Goal: Task Accomplishment & Management: Manage account settings

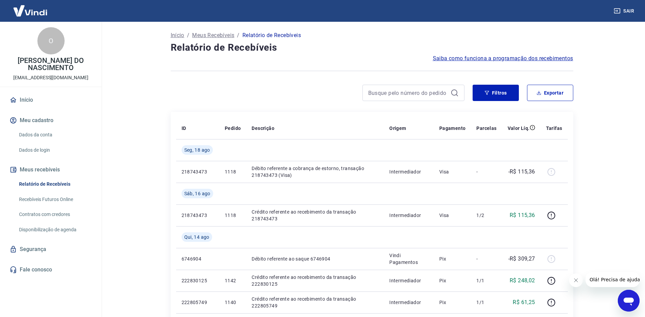
scroll to position [34, 0]
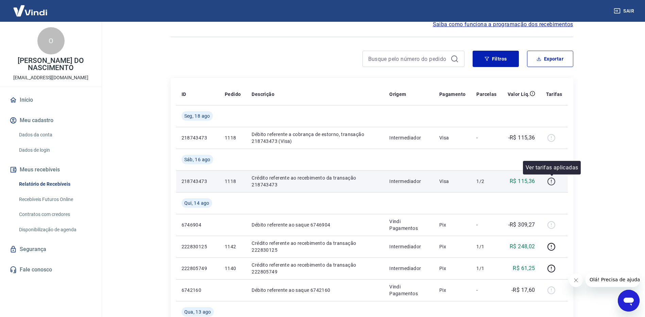
click at [553, 181] on icon "button" at bounding box center [551, 181] width 9 height 9
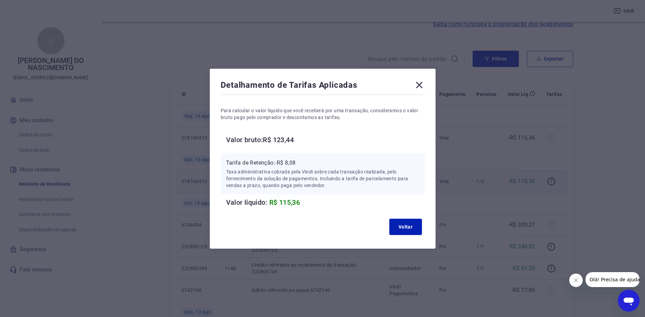
click at [419, 85] on icon at bounding box center [419, 85] width 11 height 11
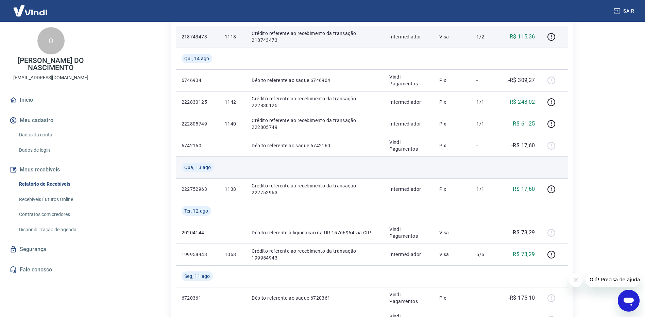
scroll to position [238, 0]
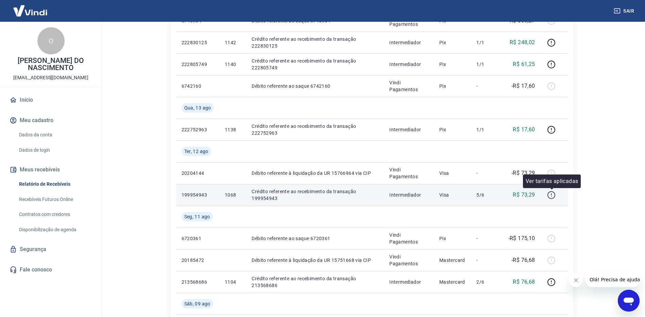
click at [552, 197] on icon "button" at bounding box center [551, 195] width 9 height 9
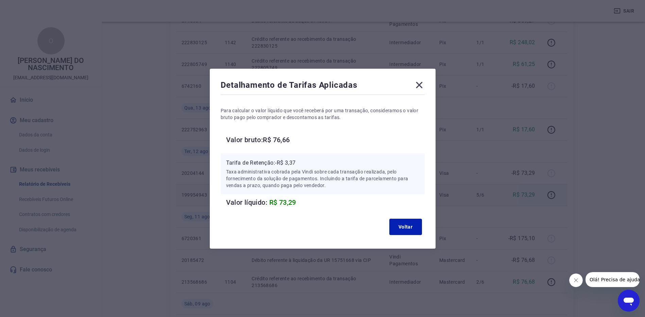
click at [422, 87] on icon at bounding box center [419, 85] width 11 height 11
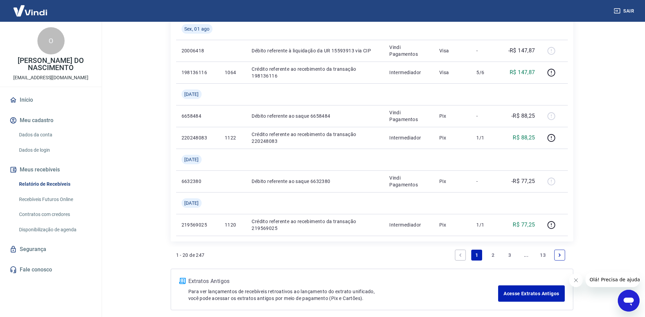
scroll to position [609, 0]
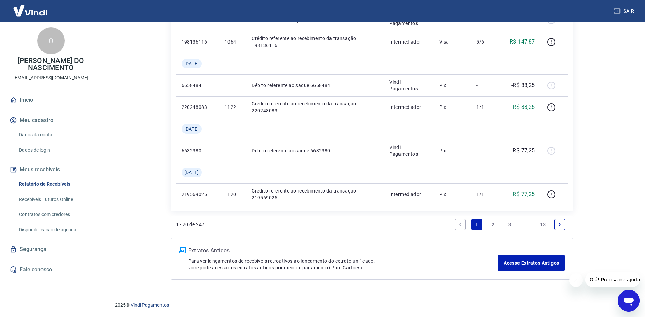
drag, startPoint x: 492, startPoint y: 224, endPoint x: 504, endPoint y: 219, distance: 12.8
click at [492, 224] on link "2" at bounding box center [493, 224] width 11 height 11
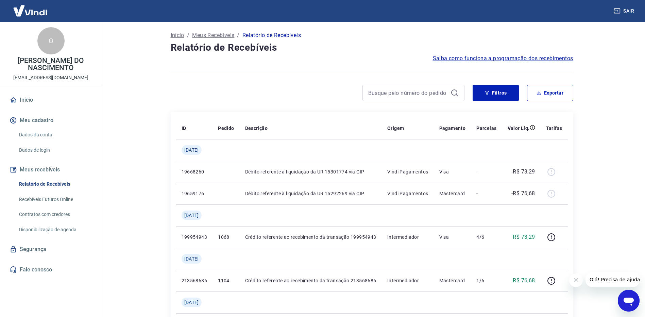
click at [619, 10] on icon "button" at bounding box center [617, 10] width 7 height 7
